Goal: Task Accomplishment & Management: Manage account settings

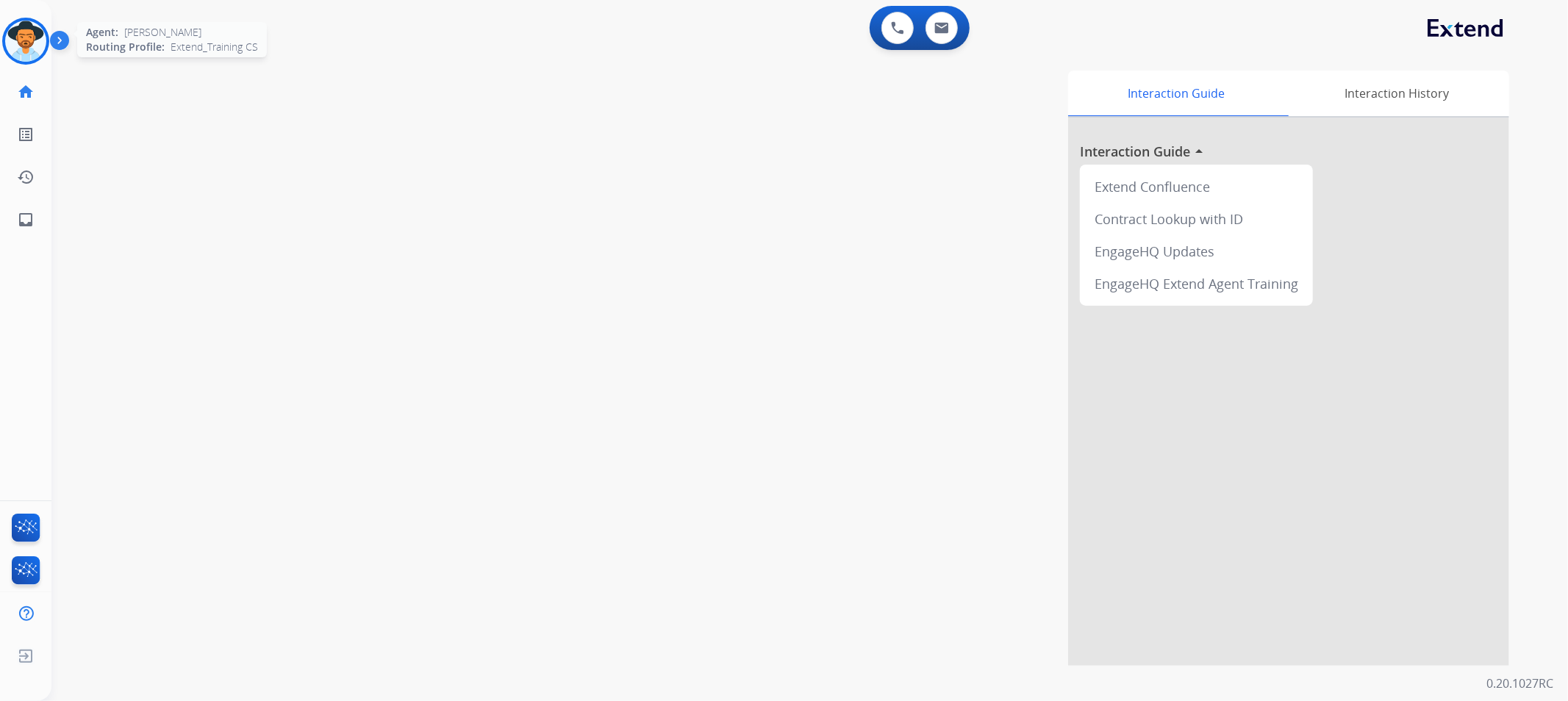
click at [41, 50] on img at bounding box center [25, 41] width 41 height 41
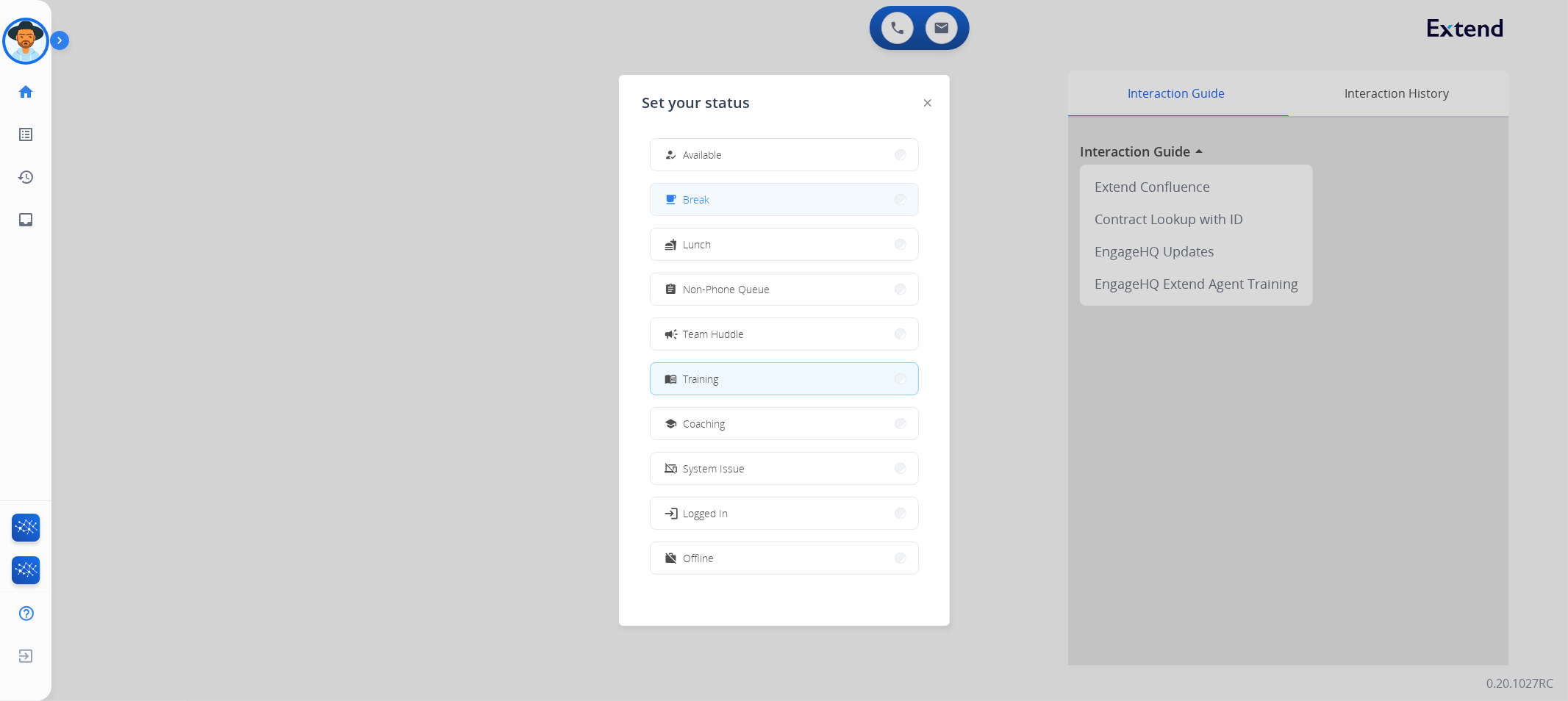
click at [766, 183] on div "free_breakfast Break" at bounding box center [784, 200] width 269 height 33
click at [770, 201] on button "free_breakfast Break" at bounding box center [784, 199] width 268 height 32
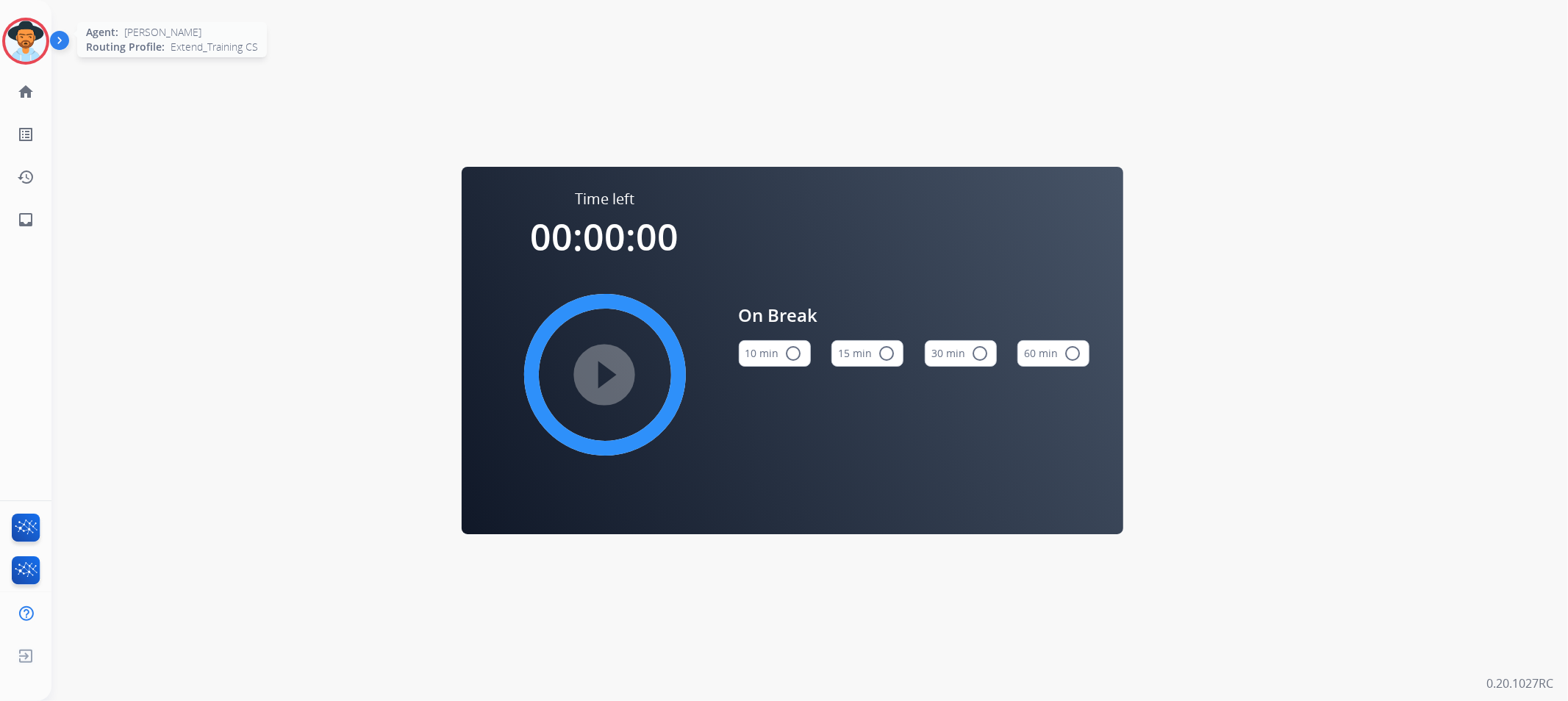
click at [28, 53] on img at bounding box center [25, 41] width 41 height 41
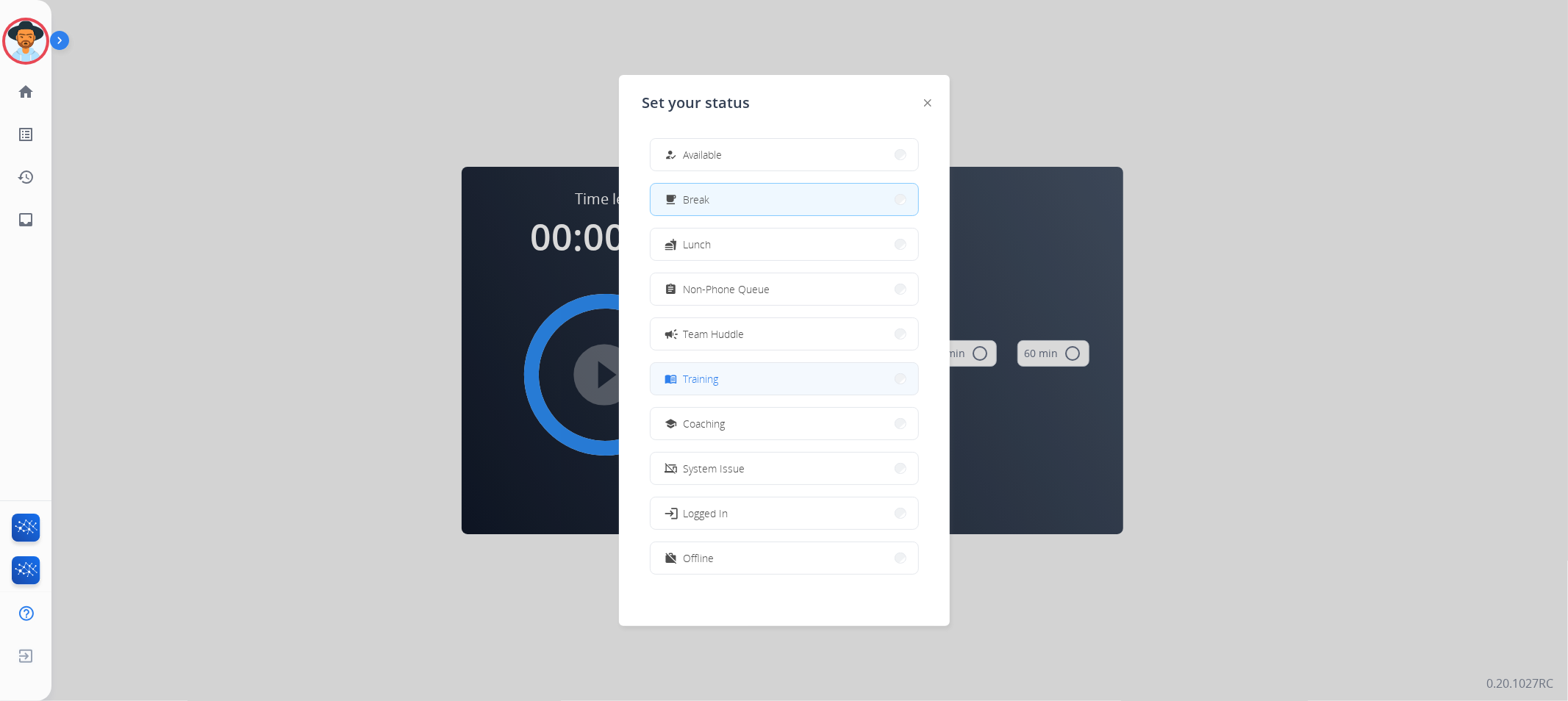
click at [724, 381] on button "menu_book Training" at bounding box center [784, 378] width 268 height 32
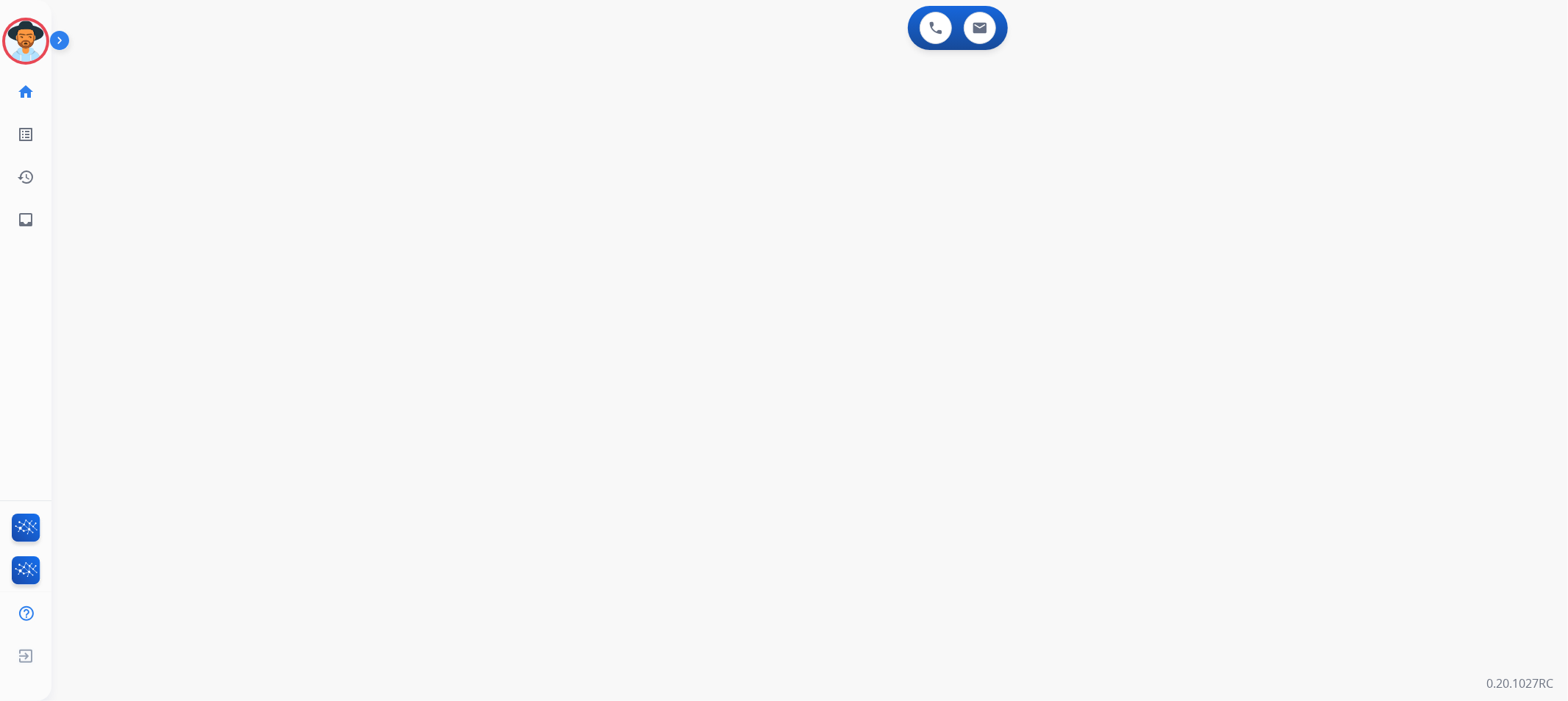
click at [724, 381] on div "0 Voice Interactions 0 Email Interactions swap_horiz Break voice bridge close_f…" at bounding box center [810, 350] width 1517 height 701
